Goal: Find contact information: Find contact information

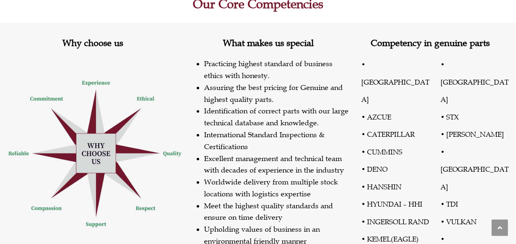
scroll to position [328, 0]
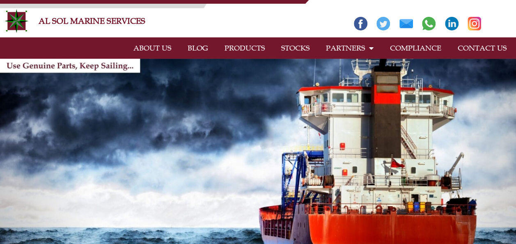
click at [465, 46] on link "CONTACT US" at bounding box center [481, 48] width 65 height 19
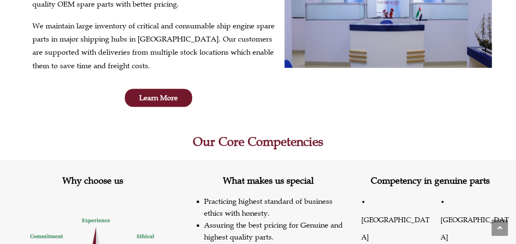
scroll to position [55, 0]
